Goal: Navigation & Orientation: Find specific page/section

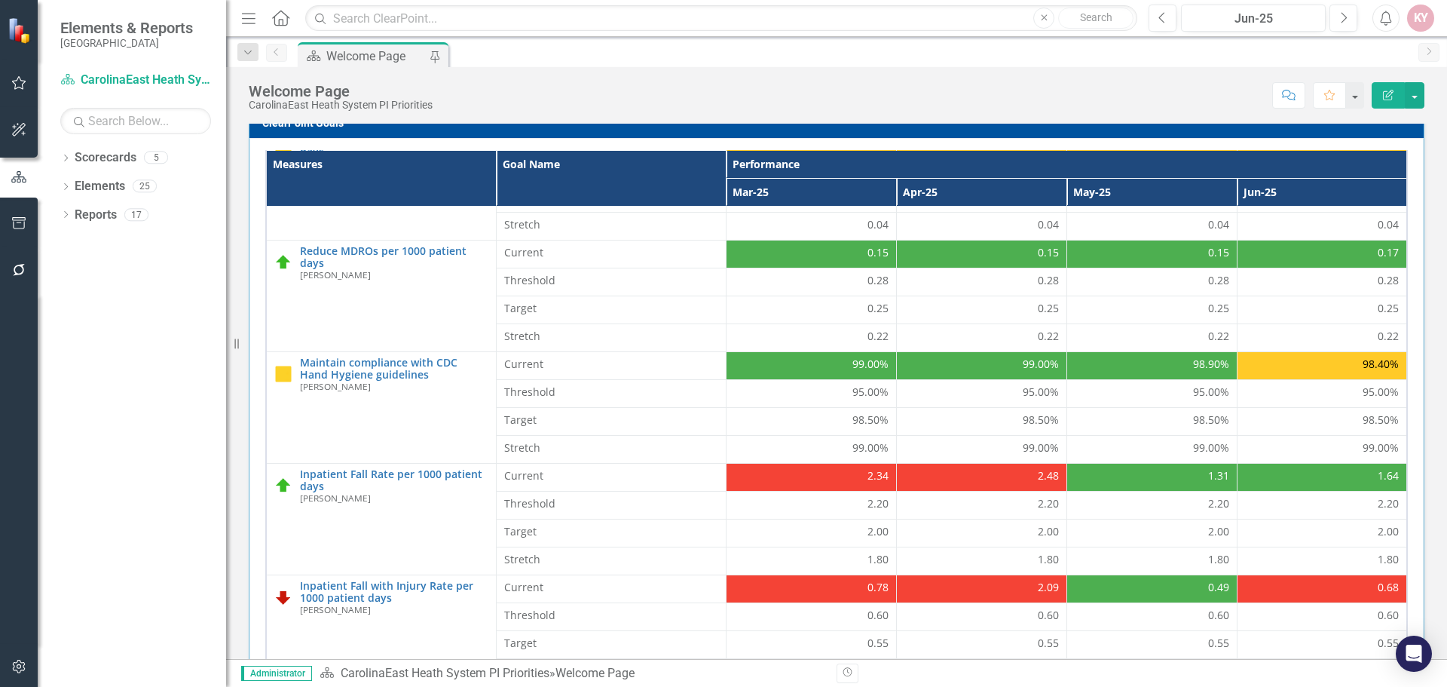
scroll to position [323, 0]
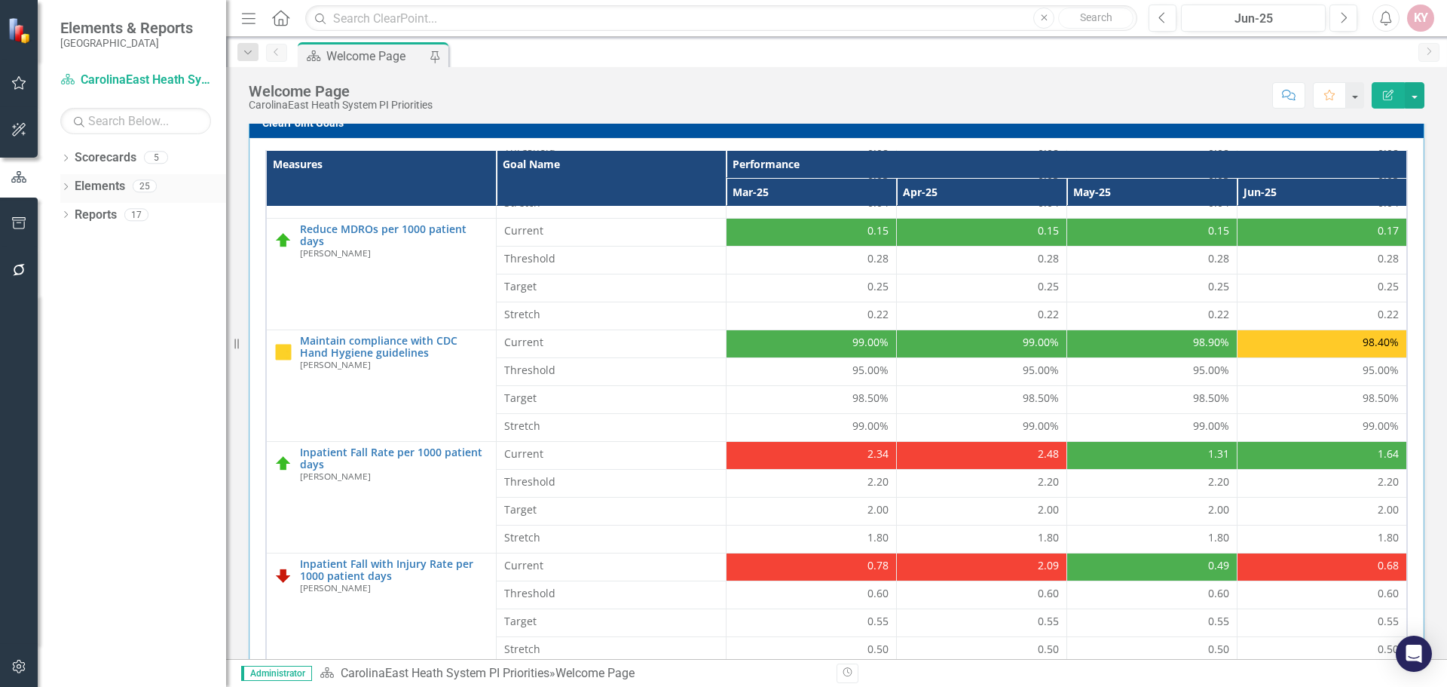
click at [65, 183] on icon at bounding box center [66, 186] width 4 height 7
click at [81, 210] on div "Dropdown Objective Objective 6" at bounding box center [147, 217] width 158 height 29
click at [72, 215] on icon "Dropdown" at bounding box center [73, 216] width 11 height 8
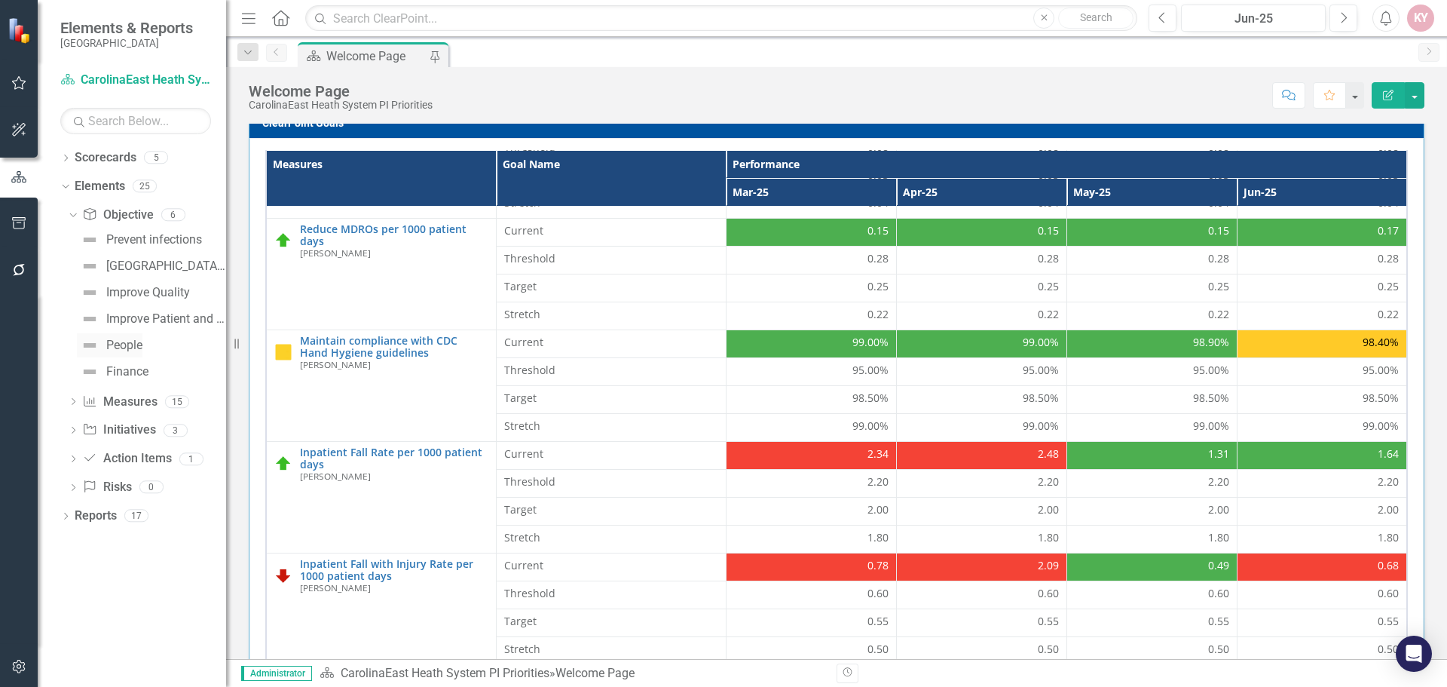
click at [134, 339] on div "People" at bounding box center [124, 345] width 36 height 14
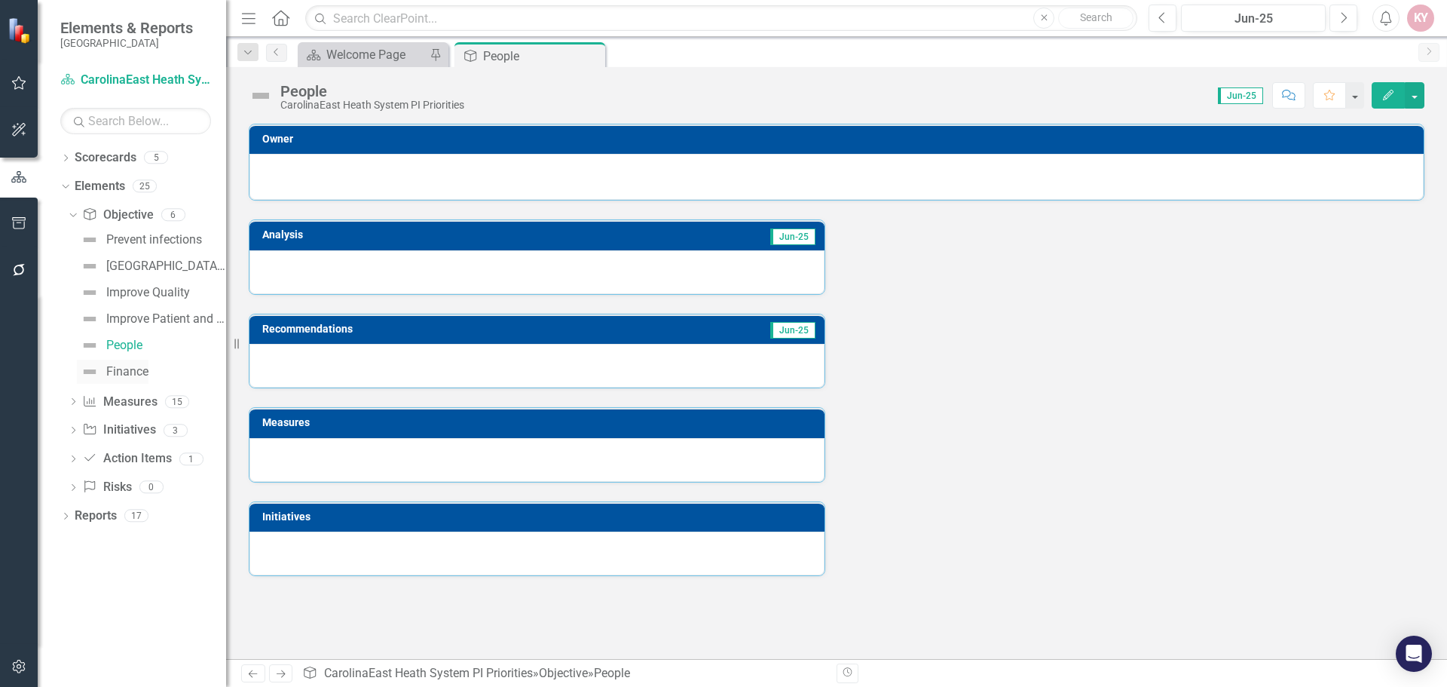
click at [126, 374] on div "Finance" at bounding box center [127, 372] width 42 height 14
click at [129, 314] on div "Improve Patient and Customer Experience" at bounding box center [166, 319] width 120 height 14
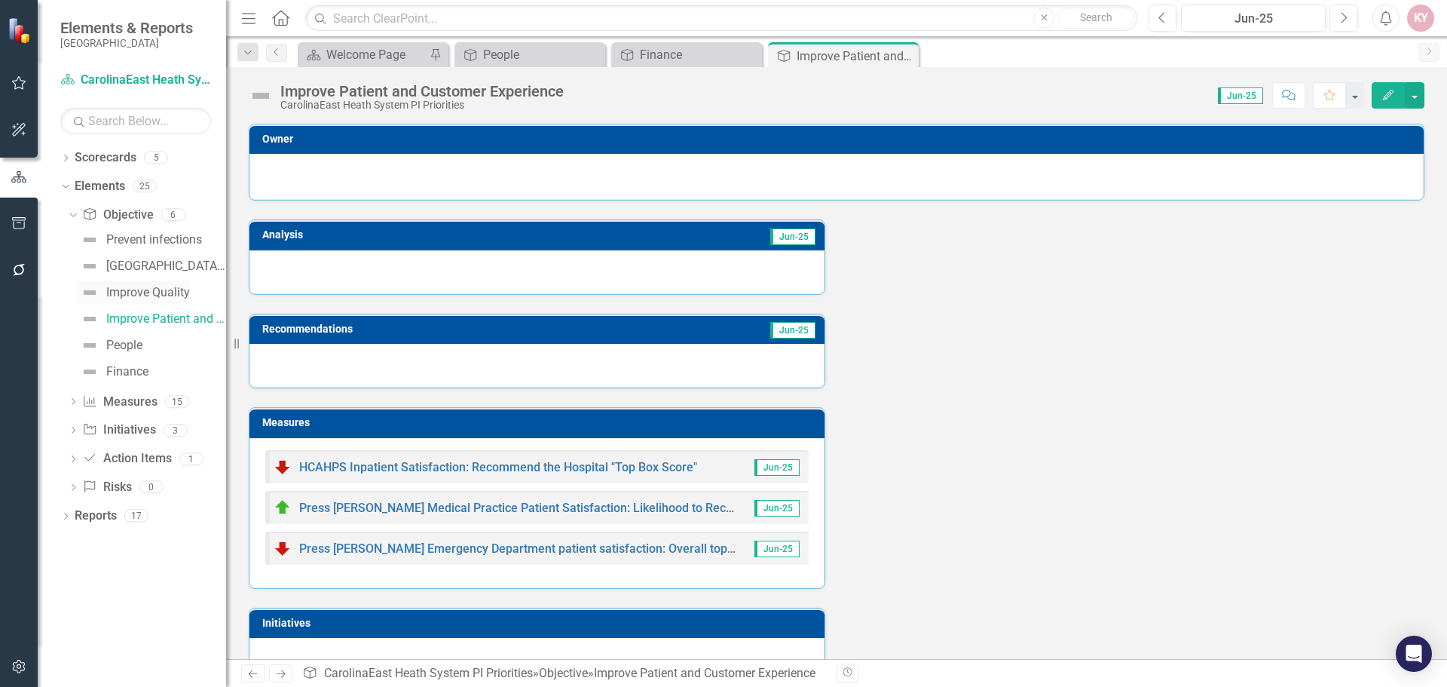
click at [136, 287] on div "Improve Quality" at bounding box center [148, 293] width 84 height 14
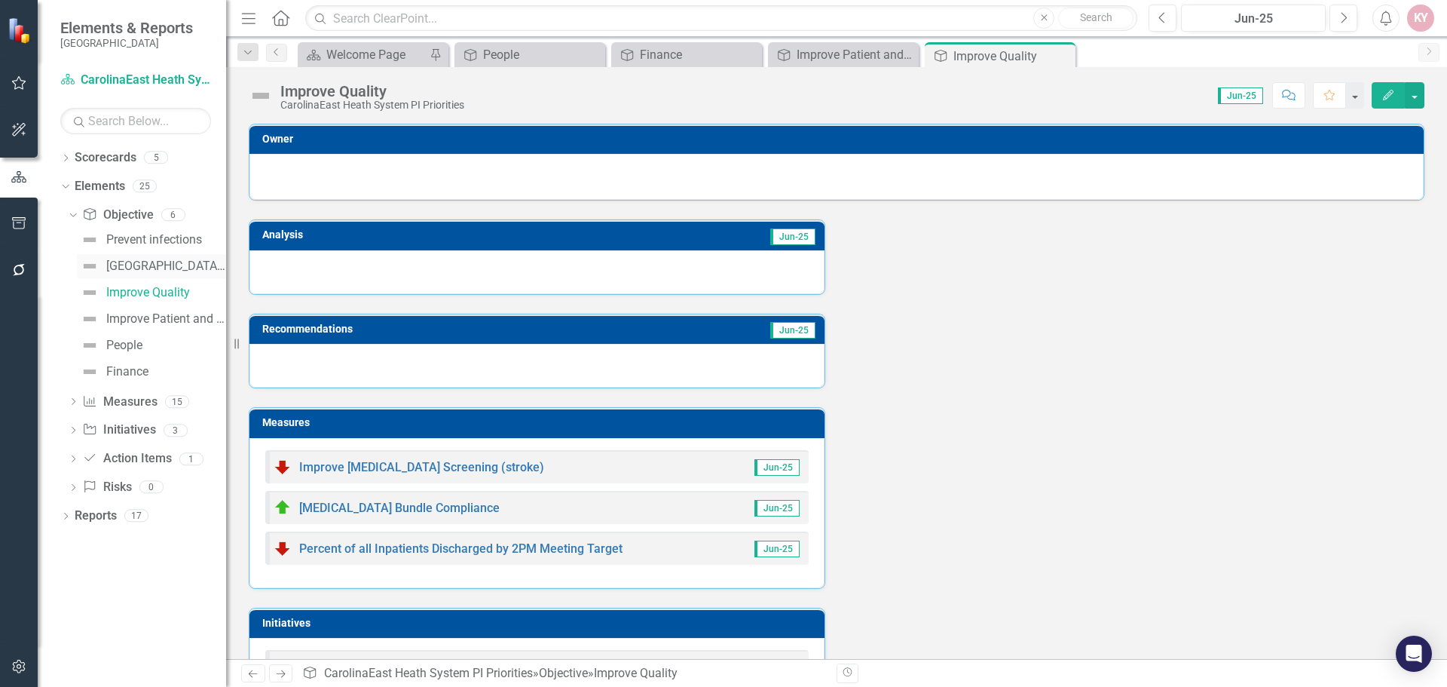
click at [118, 256] on link "[GEOGRAPHIC_DATA] and Falls with Injuries" at bounding box center [151, 266] width 149 height 24
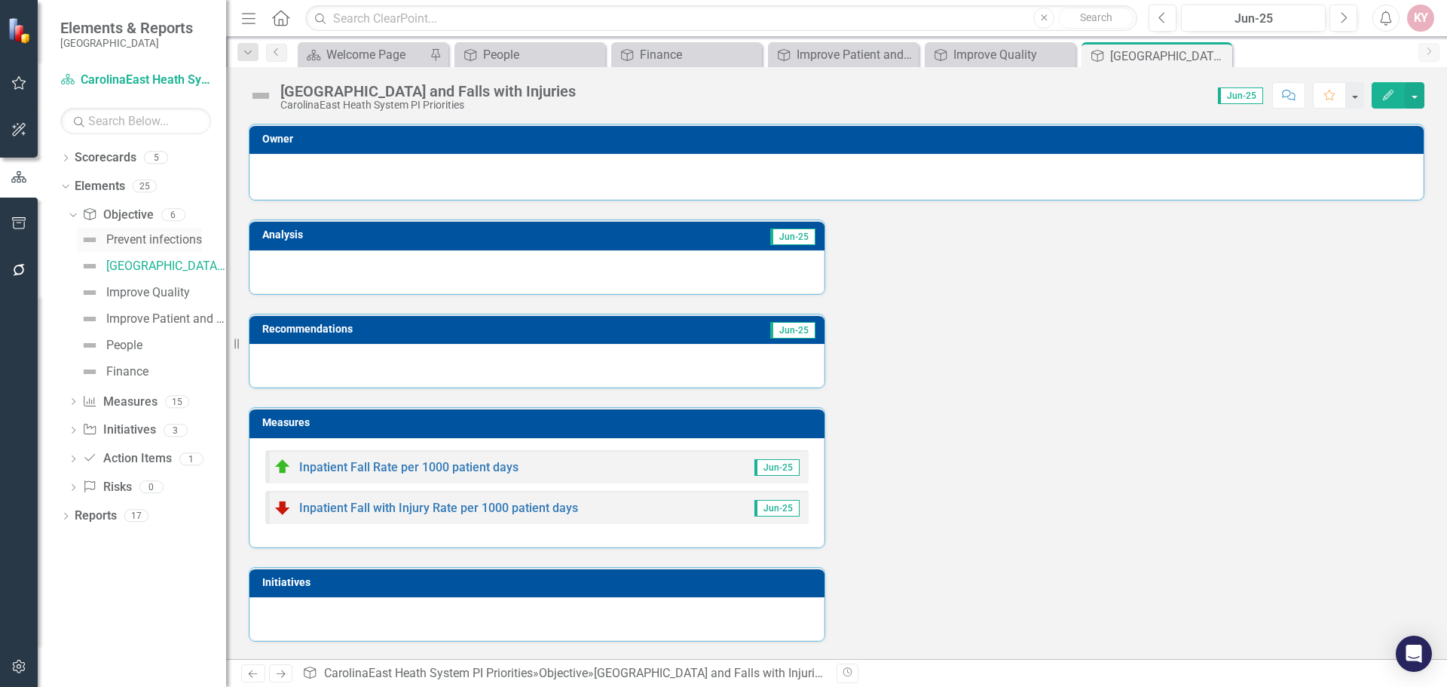
click at [124, 235] on div "Prevent infections" at bounding box center [154, 240] width 96 height 14
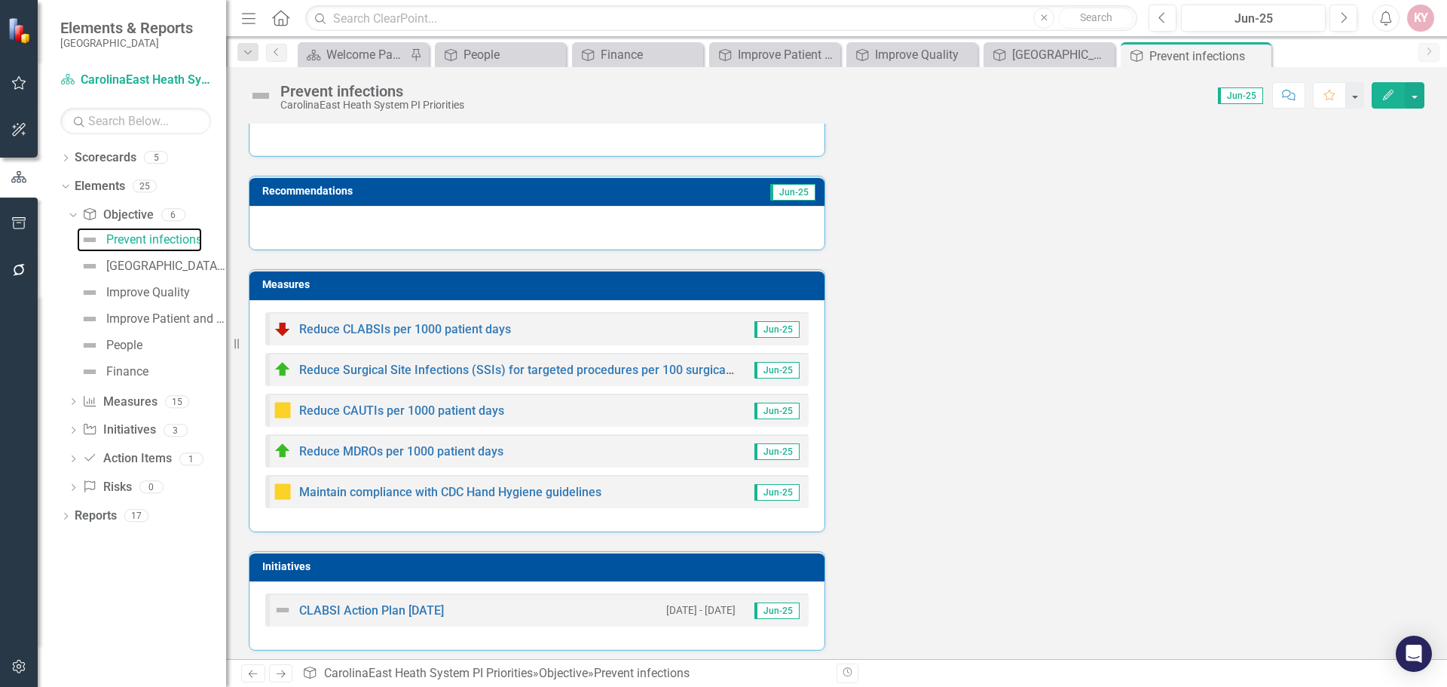
scroll to position [145, 0]
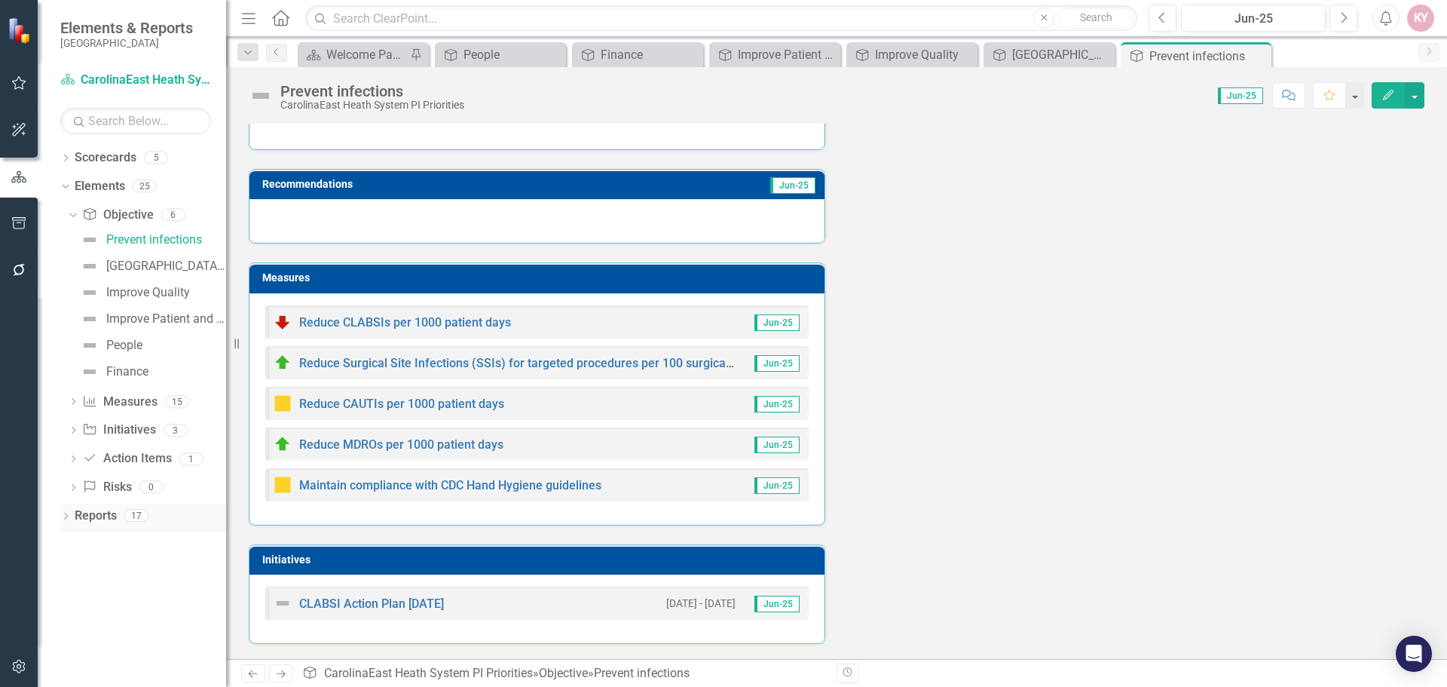
click at [72, 511] on div "Dropdown Reports 17" at bounding box center [143, 517] width 166 height 29
click at [68, 515] on icon "Dropdown" at bounding box center [65, 517] width 11 height 8
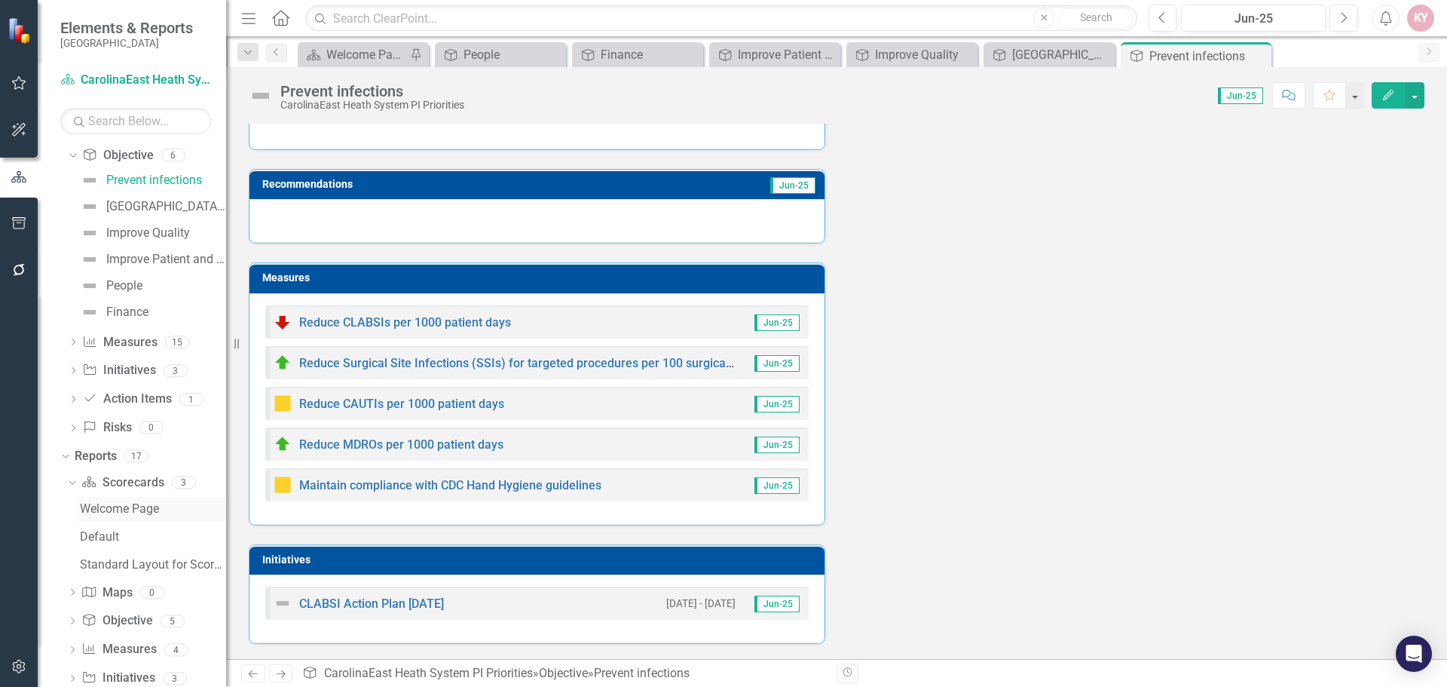
scroll to position [147, 0]
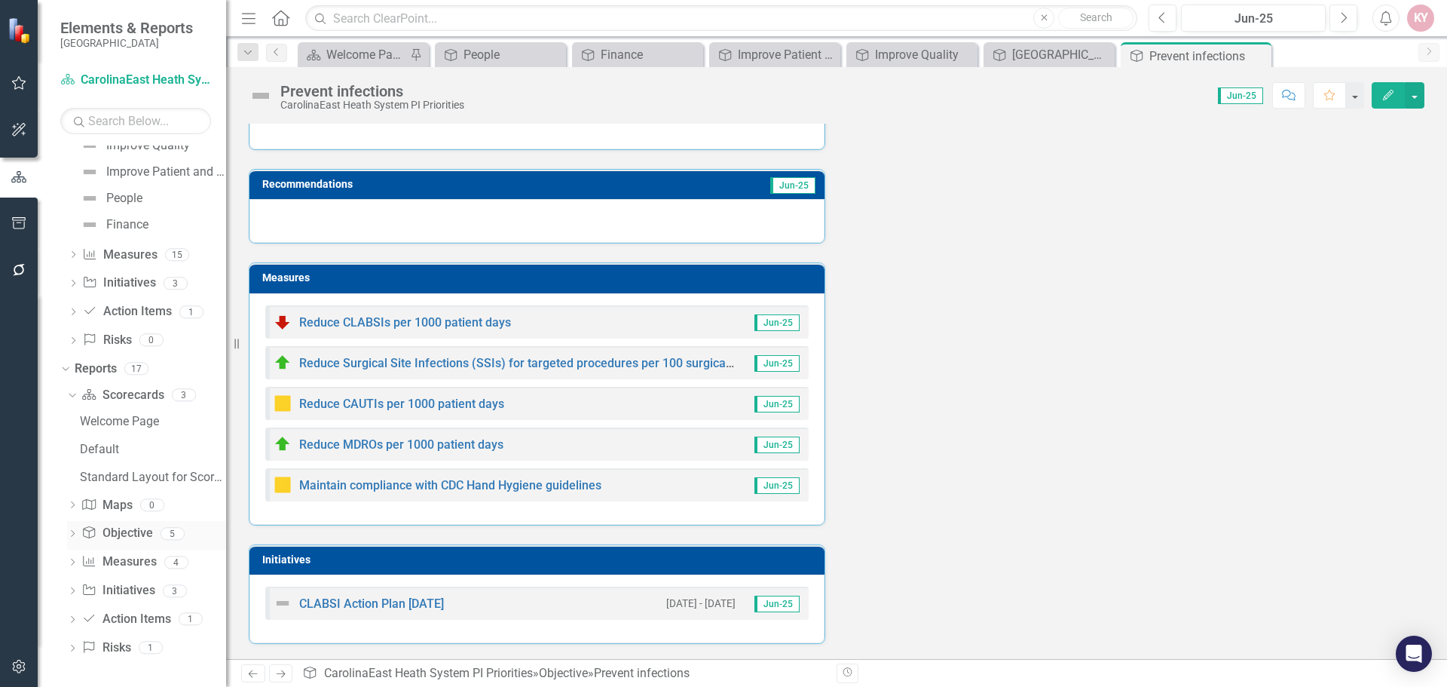
click at [76, 529] on div "Dropdown" at bounding box center [72, 535] width 11 height 13
click at [99, 482] on div "Objective" at bounding box center [153, 478] width 146 height 14
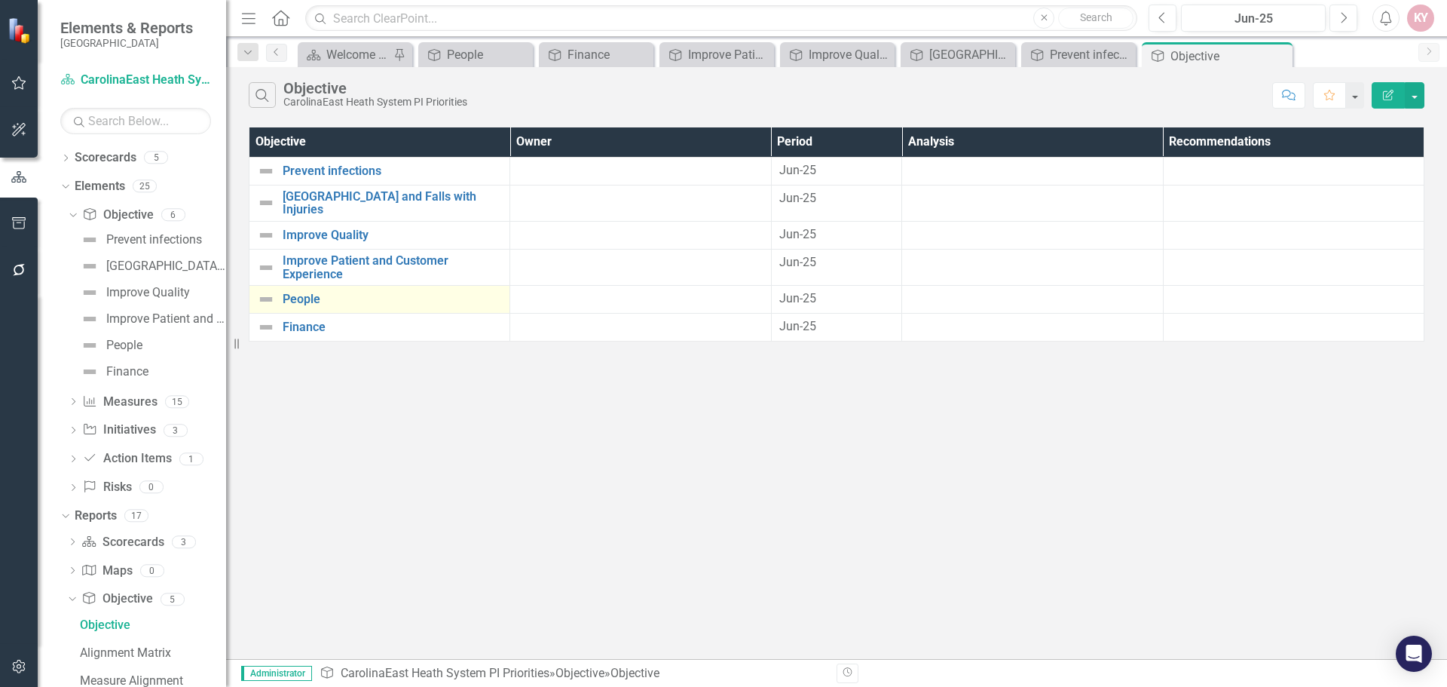
click at [258, 292] on img at bounding box center [266, 299] width 18 height 18
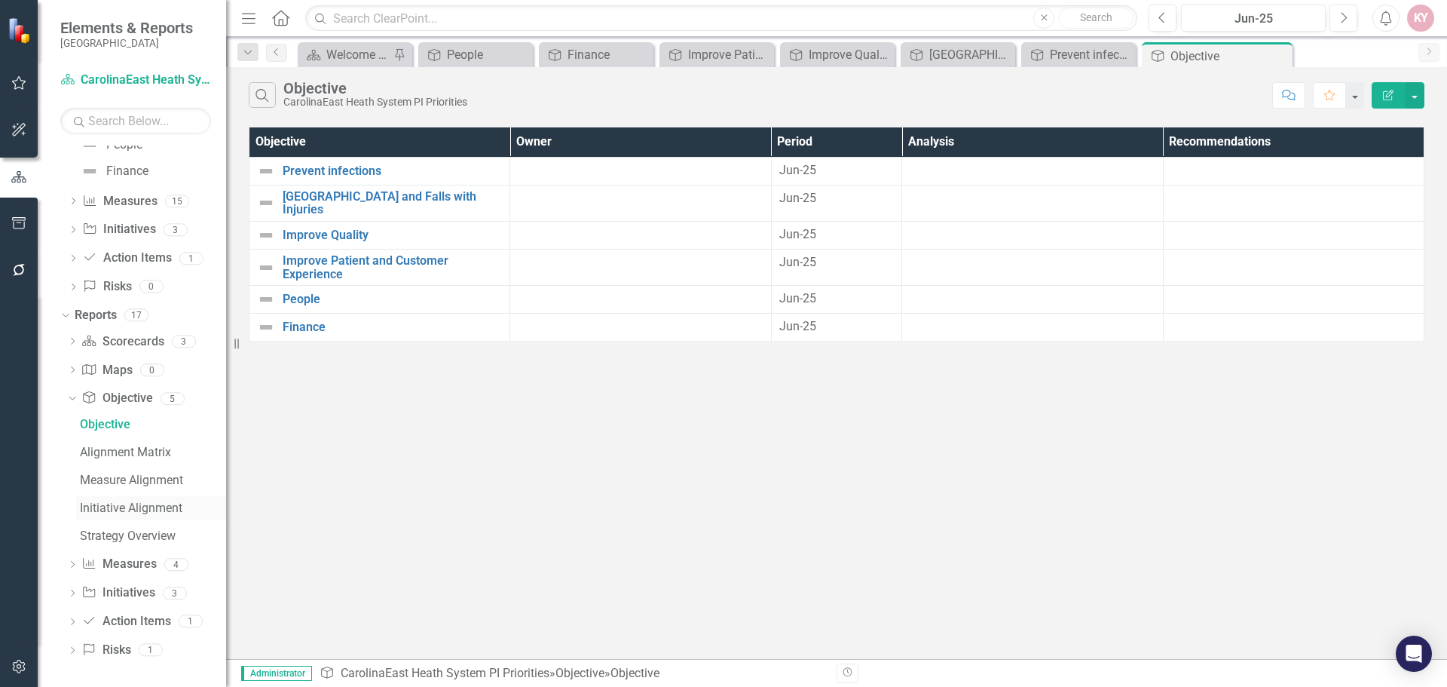
scroll to position [203, 0]
